Goal: Task Accomplishment & Management: Manage account settings

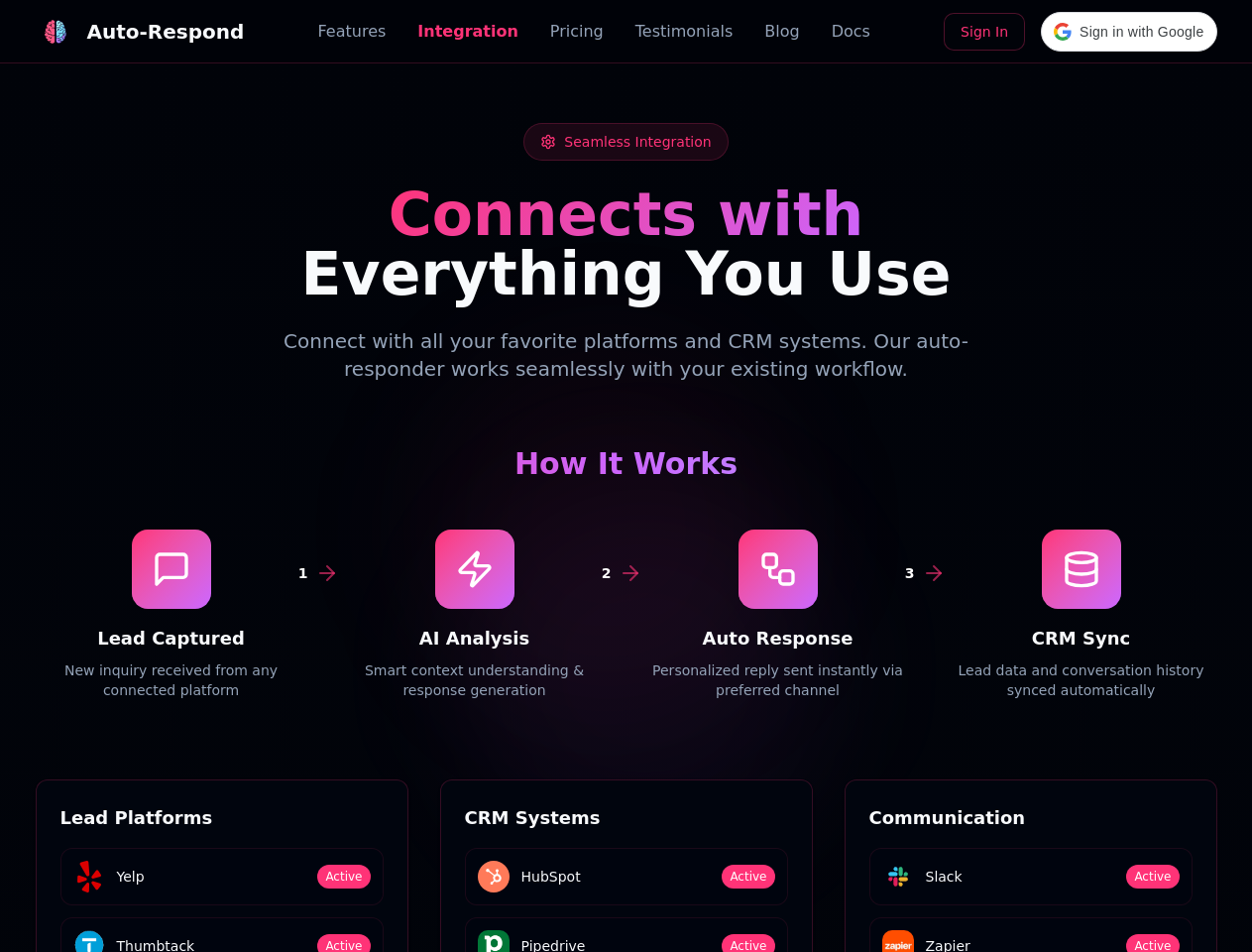
scroll to position [2677, 0]
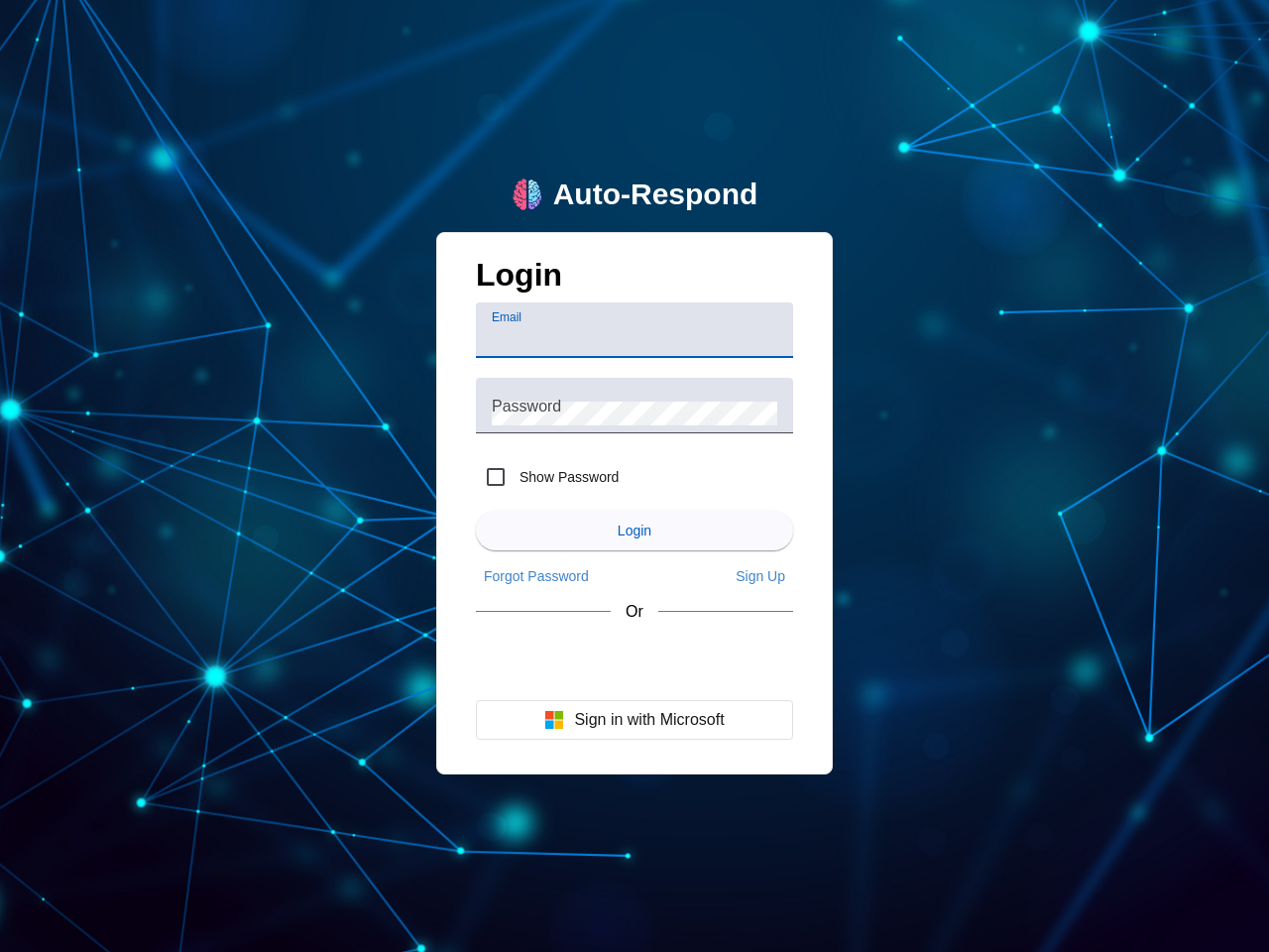
click at [634, 330] on input "Email" at bounding box center [634, 338] width 285 height 24
click at [548, 477] on label "Show Password" at bounding box center [567, 477] width 103 height 20
click at [516, 477] on input "Show Password" at bounding box center [496, 477] width 40 height 40
click at [496, 477] on input "Show Password" at bounding box center [496, 477] width 40 height 40
checkbox input "false"
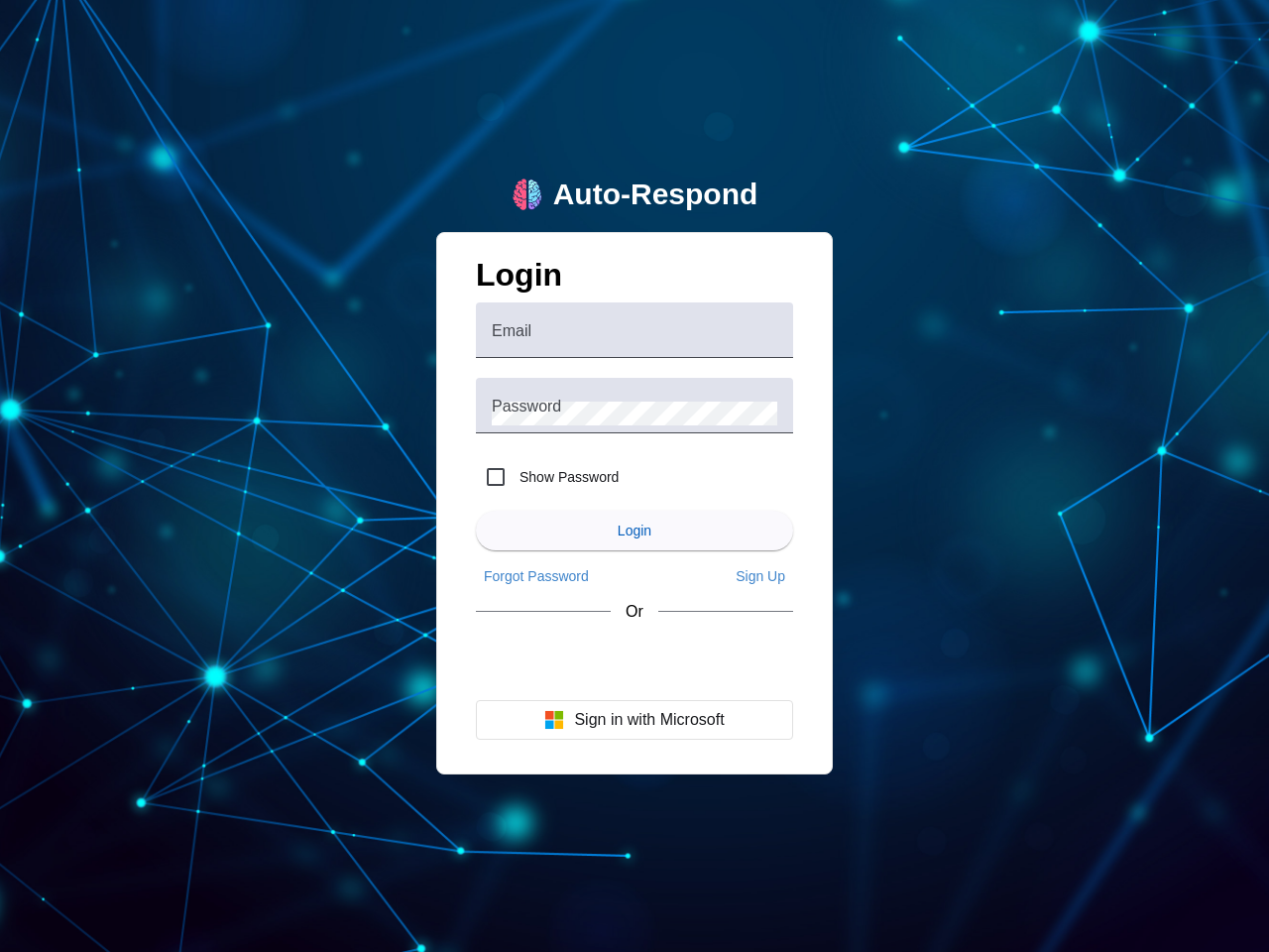
click at [634, 531] on span "Login" at bounding box center [634, 531] width 34 height 16
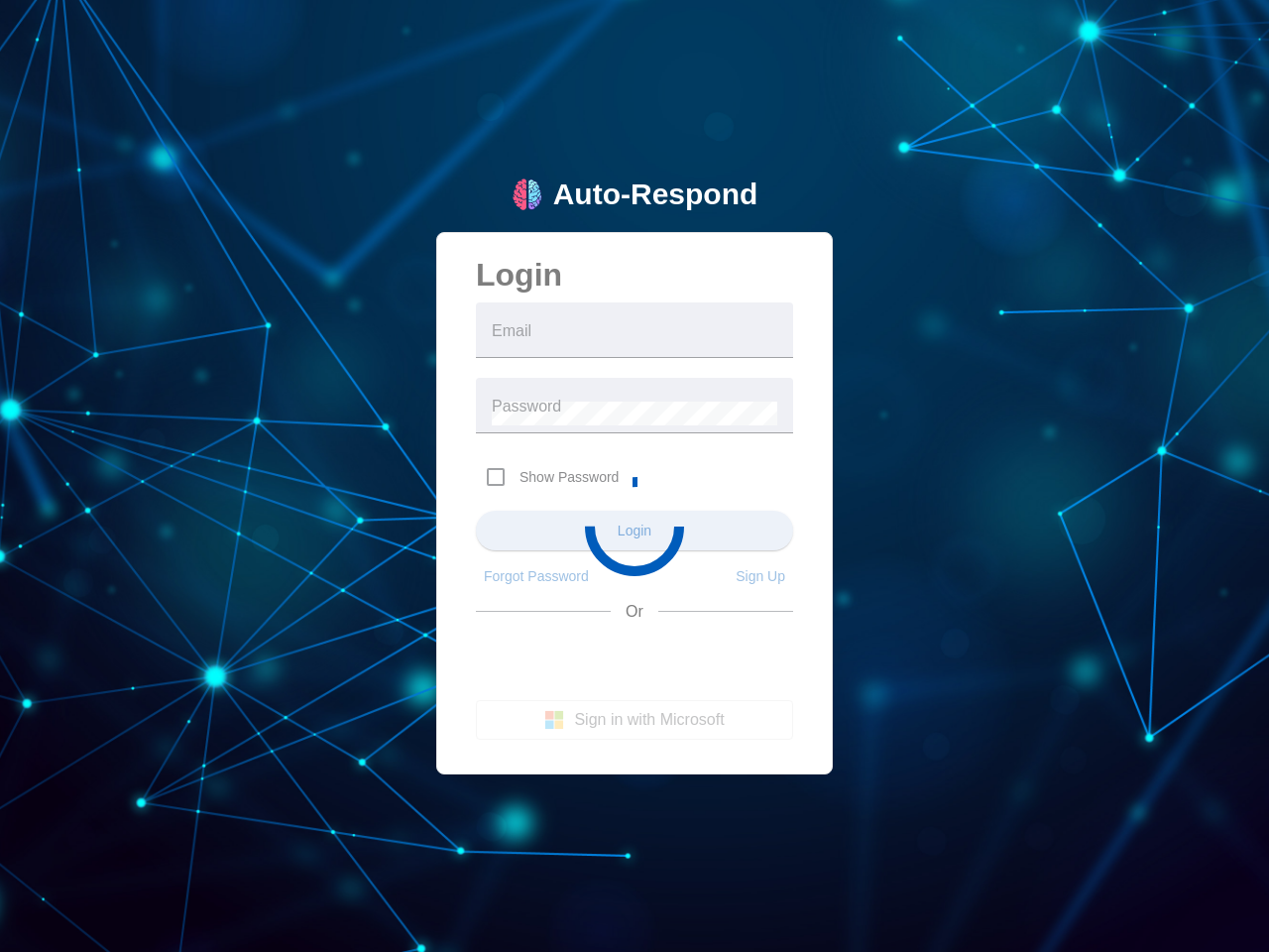
click at [537, 576] on app-main-login "Auto-Respond Login Email Password Show Password Login Forgot Password Sign Up O…" at bounding box center [634, 476] width 1269 height 952
click at [760, 576] on app-main-login "Auto-Respond Login Email Password Show Password Login Forgot Password Sign Up O…" at bounding box center [634, 476] width 1269 height 952
click at [634, 719] on app-main-login "Auto-Respond Login Email Password Show Password Login Forgot Password Sign Up O…" at bounding box center [634, 476] width 1269 height 952
